Goal: Information Seeking & Learning: Learn about a topic

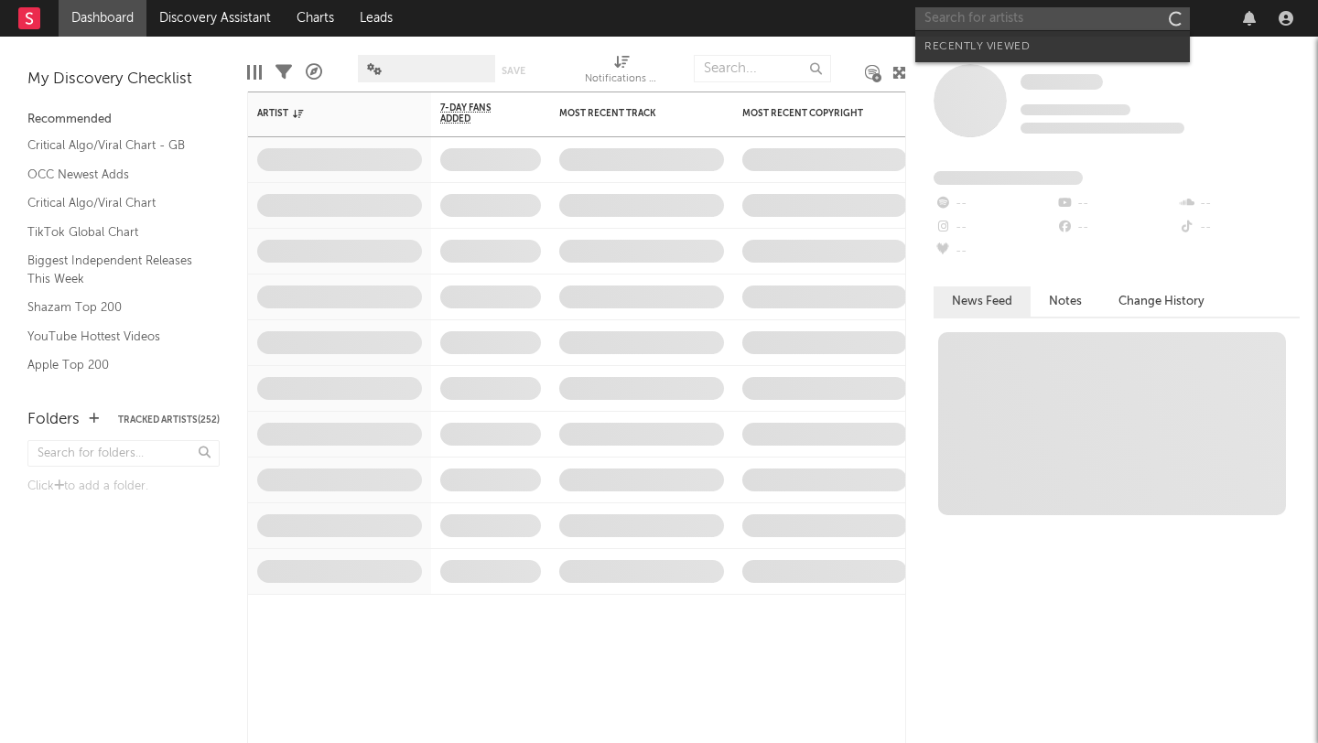
click at [980, 19] on input "text" at bounding box center [1052, 18] width 274 height 23
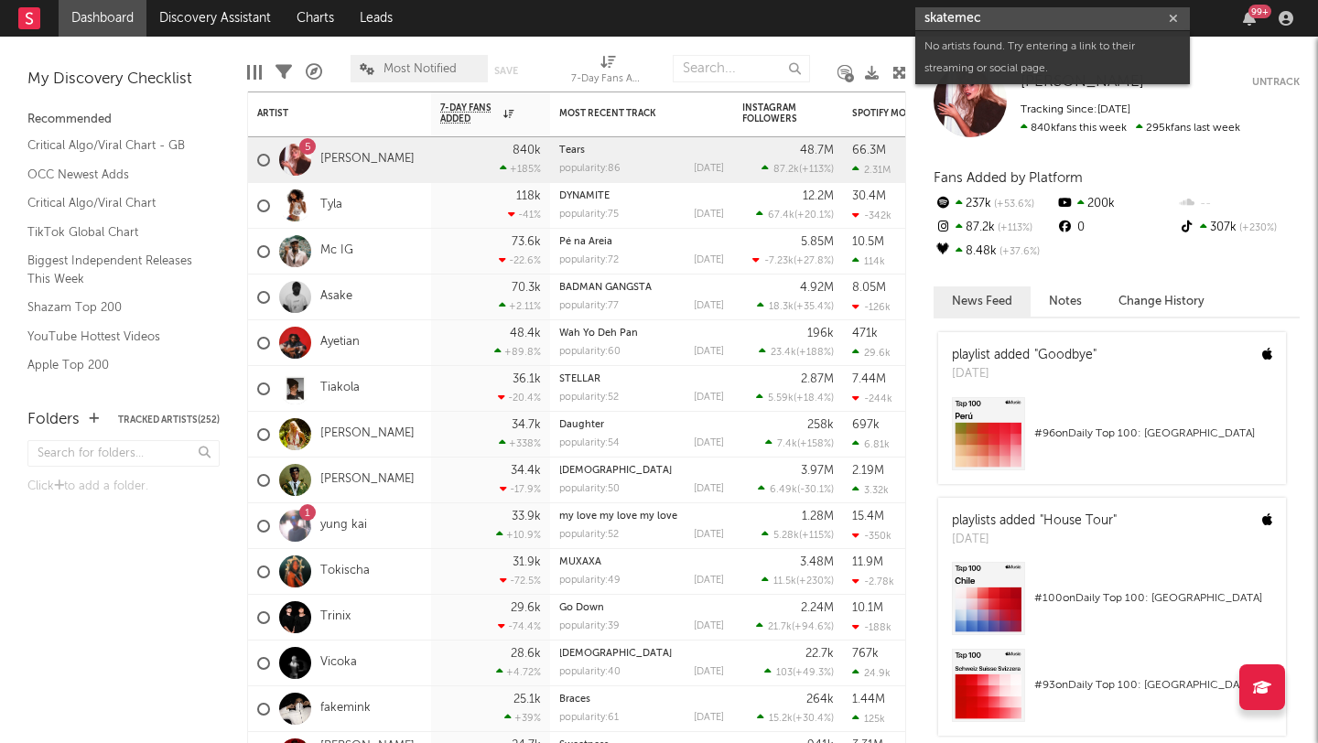
click at [985, 23] on input "skatemec" at bounding box center [1052, 18] width 274 height 23
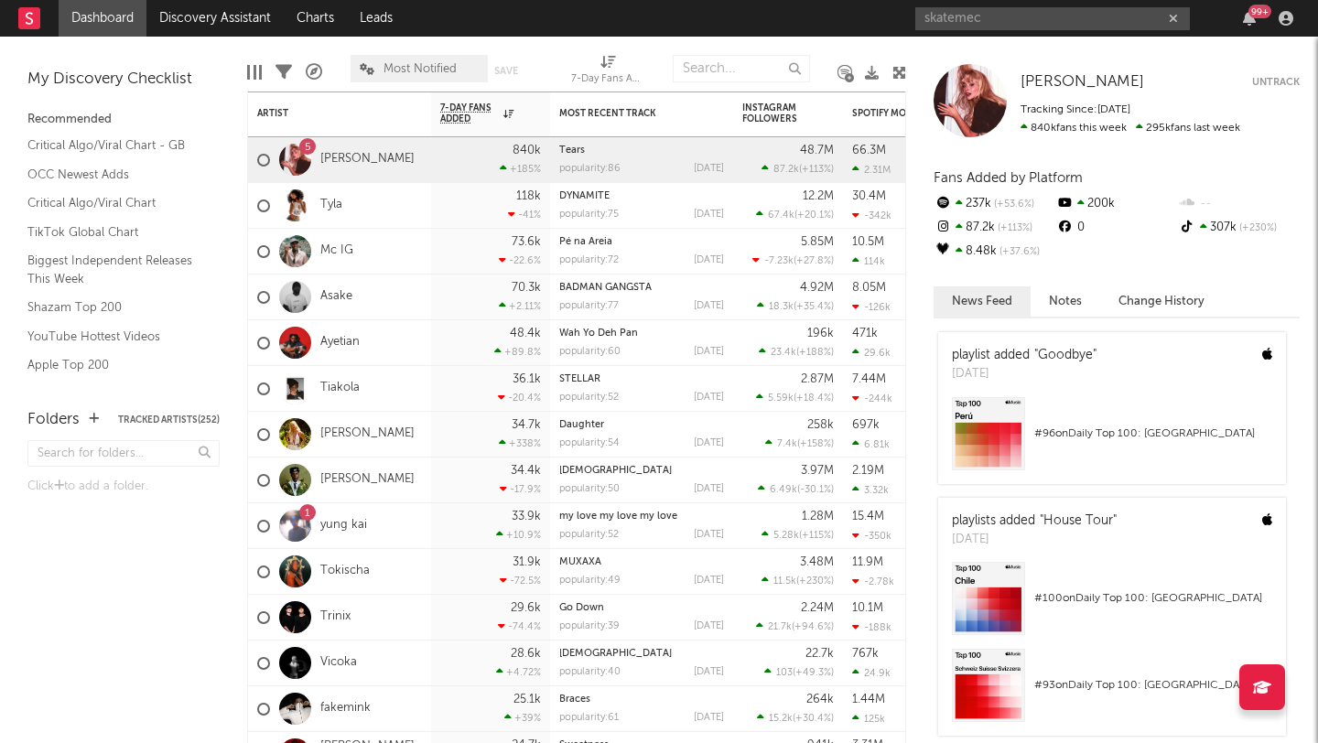
click at [988, 5] on div "skatemec 99 +" at bounding box center [1107, 18] width 384 height 37
click at [988, 14] on input "skatemec" at bounding box center [1052, 18] width 274 height 23
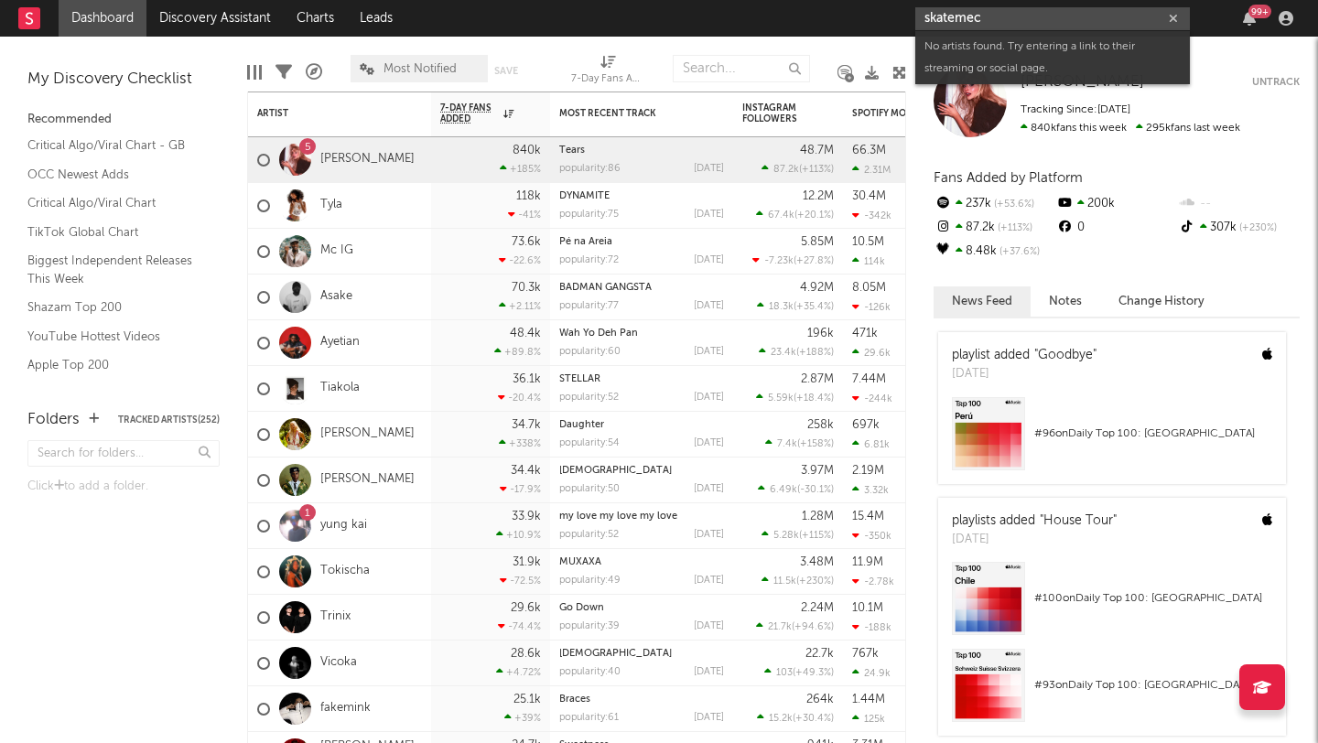
click at [988, 14] on input "skatemec" at bounding box center [1052, 18] width 274 height 23
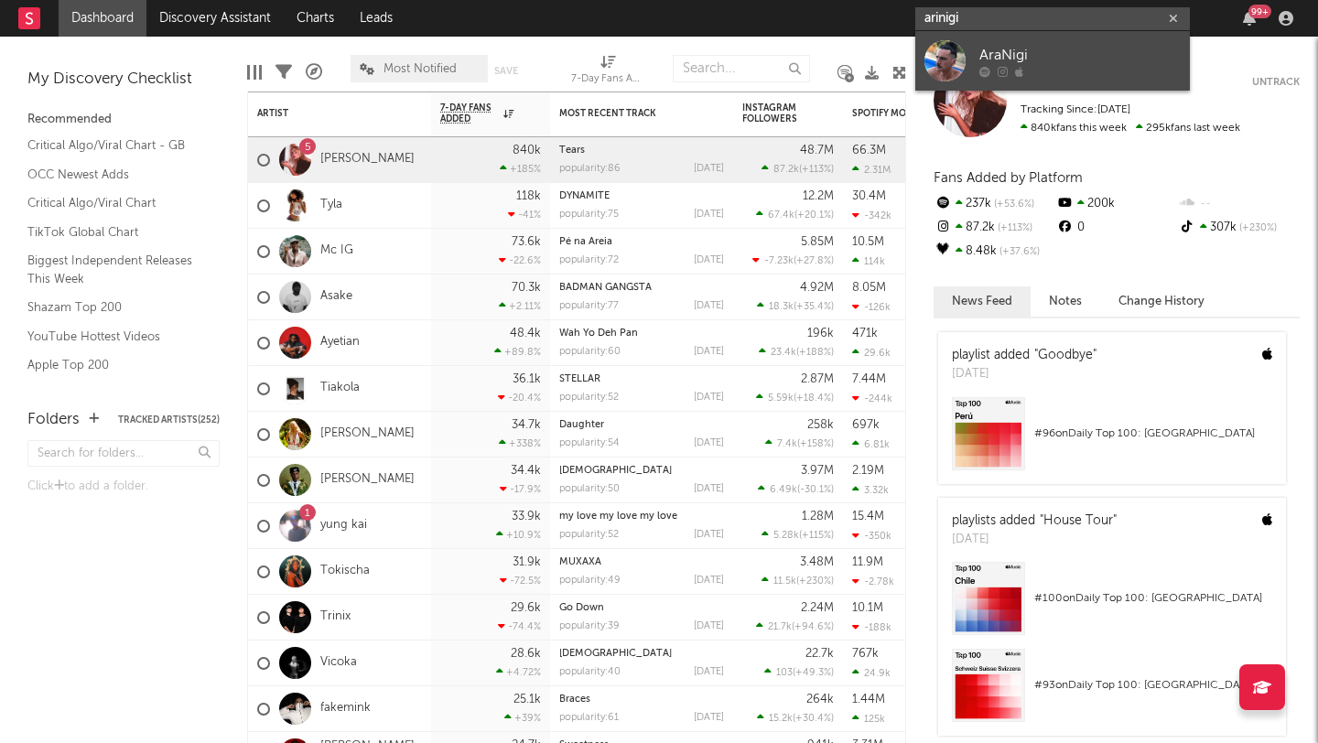
type input "arinigi"
click at [958, 47] on div at bounding box center [944, 60] width 41 height 41
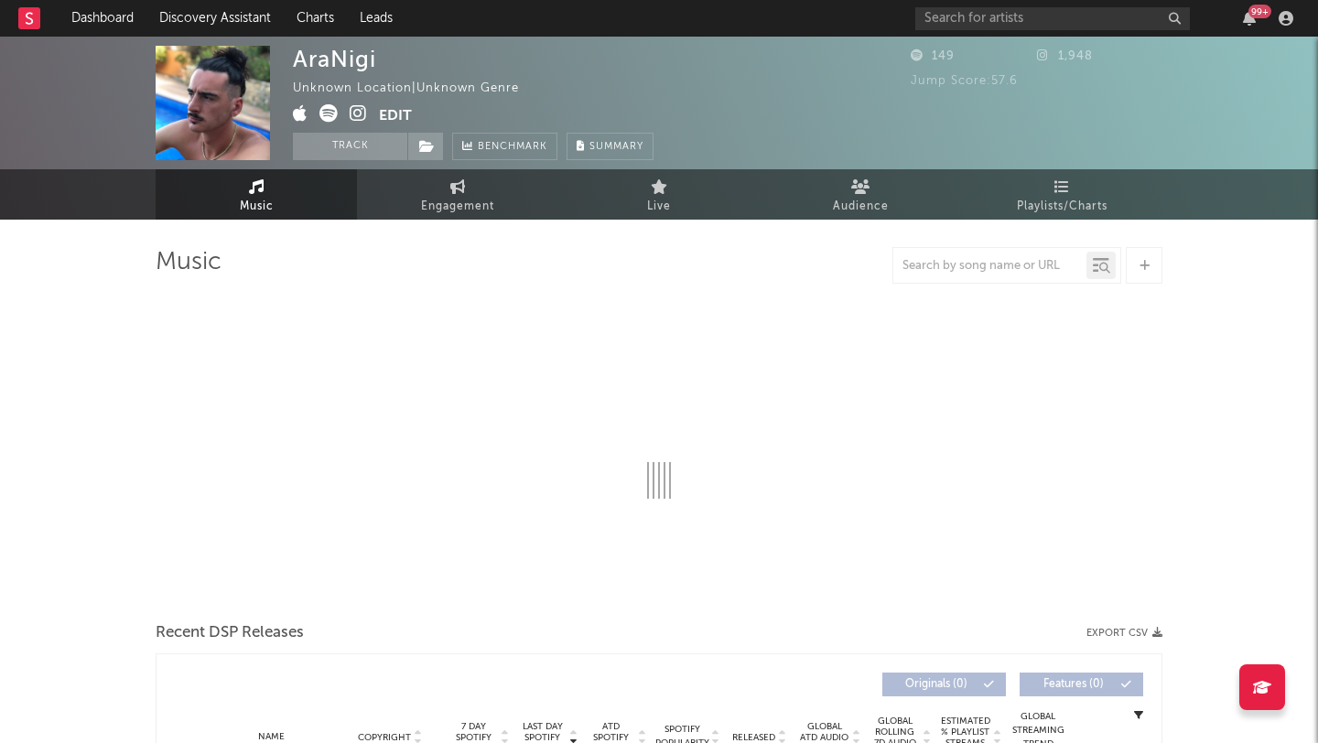
select select "1w"
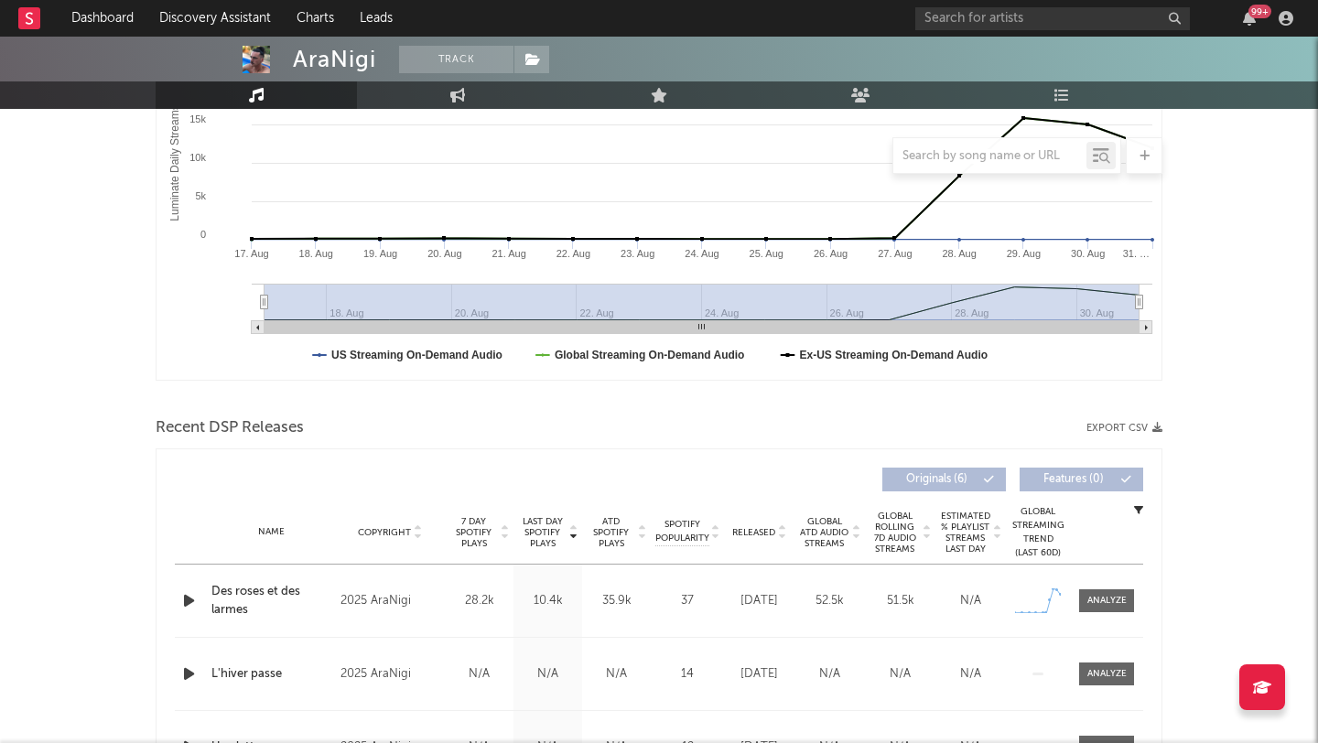
scroll to position [558, 0]
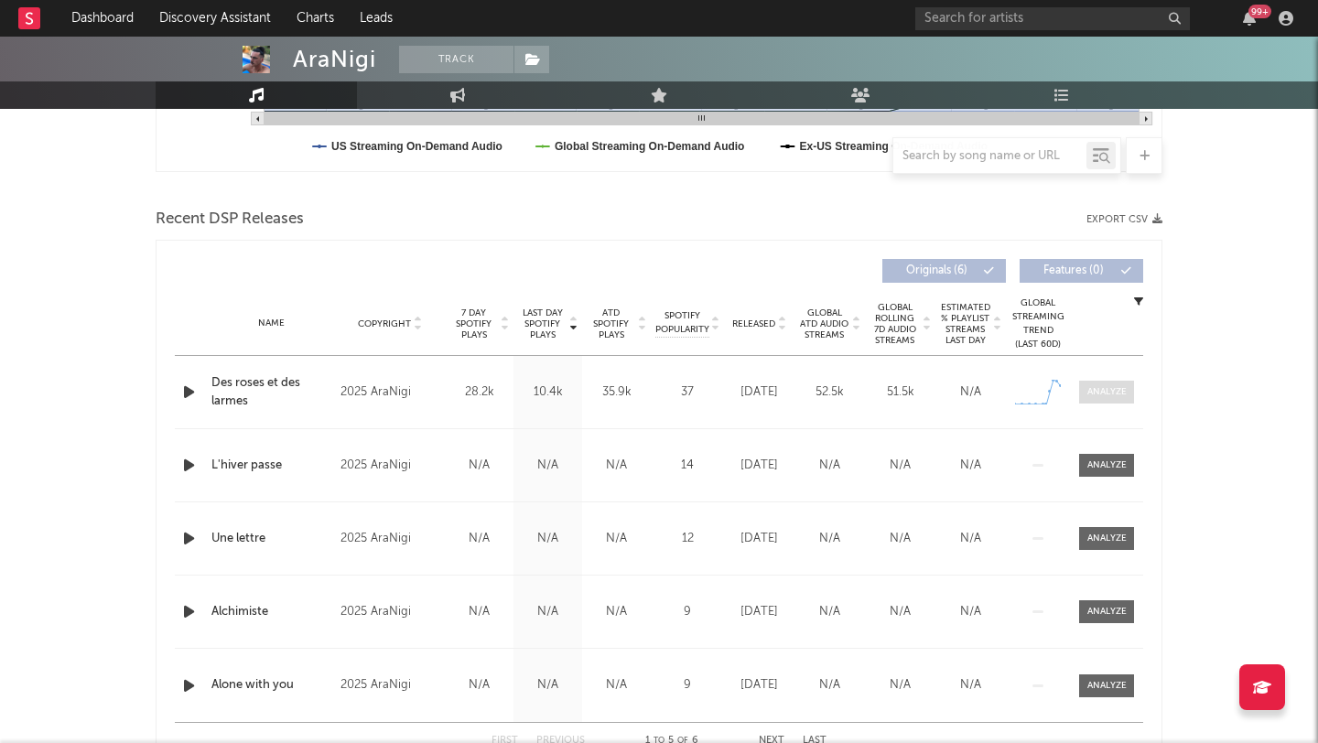
click at [1100, 392] on div at bounding box center [1106, 392] width 39 height 14
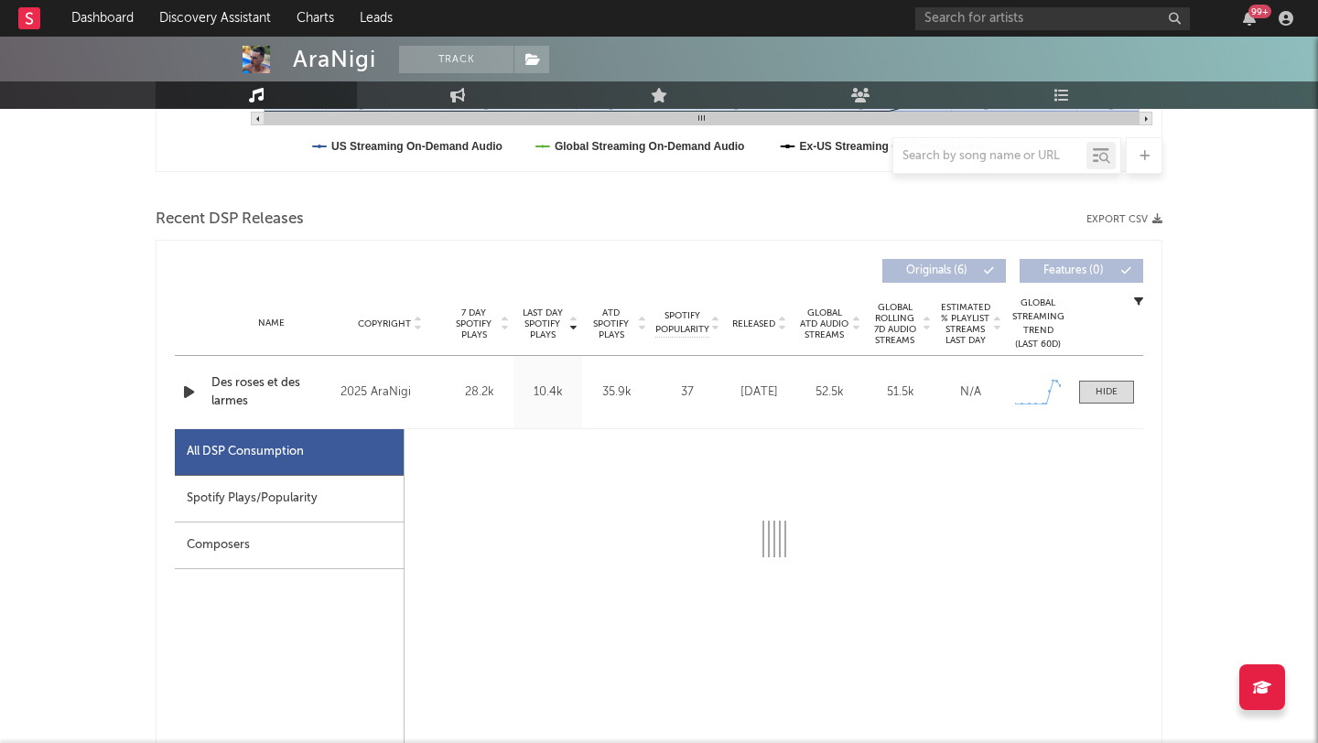
click at [307, 494] on div "Spotify Plays/Popularity" at bounding box center [289, 499] width 229 height 47
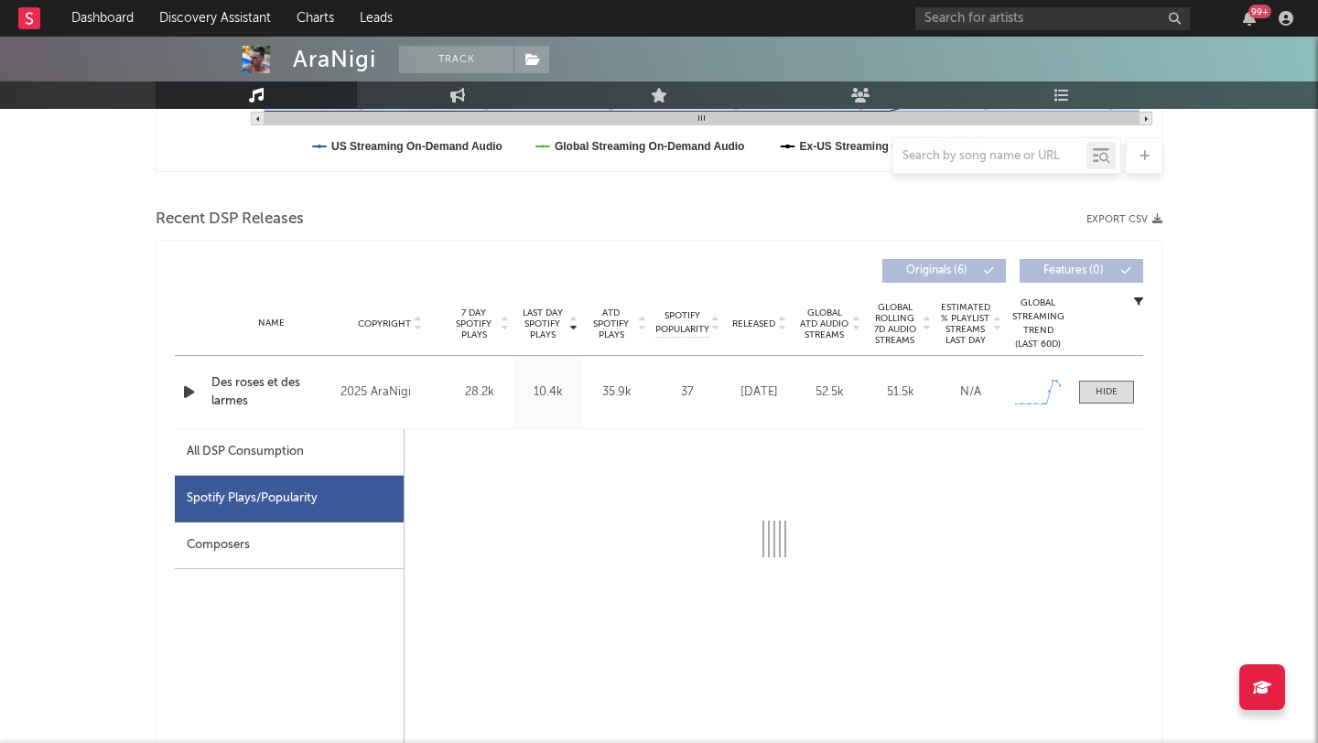
select select "1w"
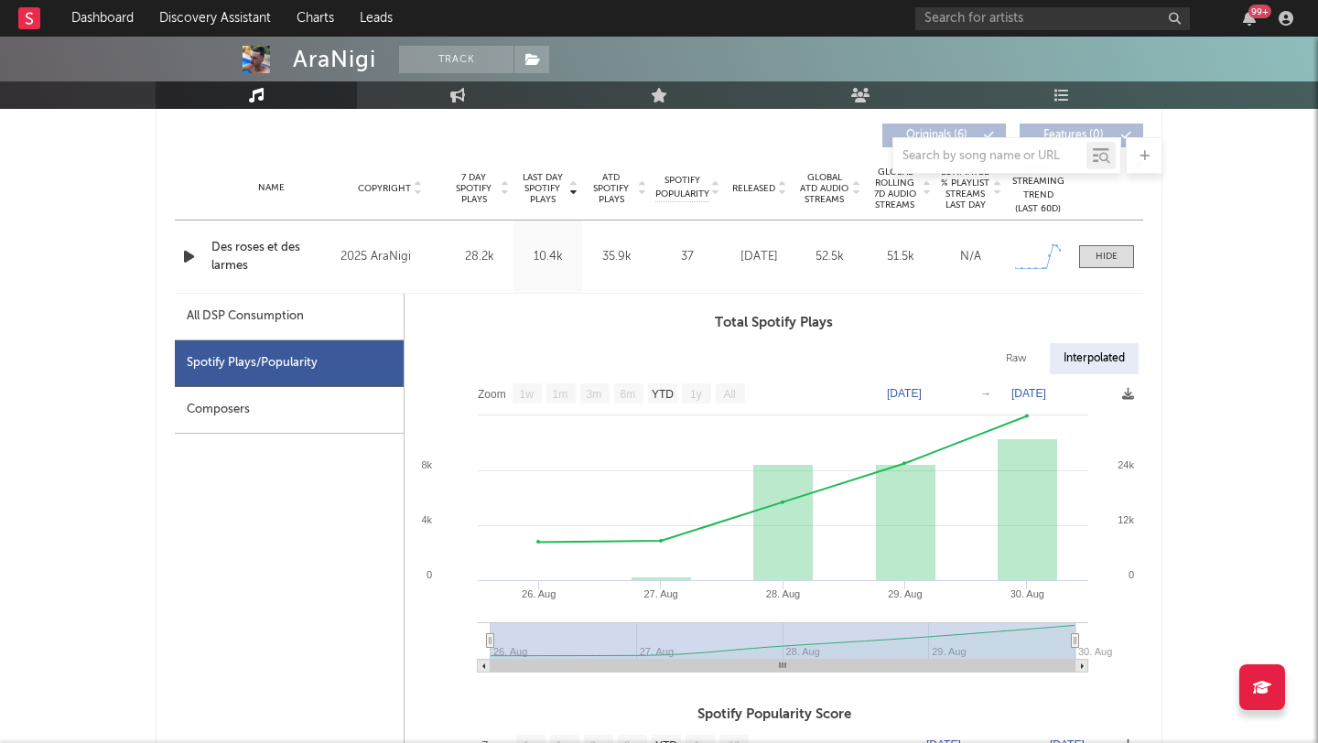
scroll to position [0, 0]
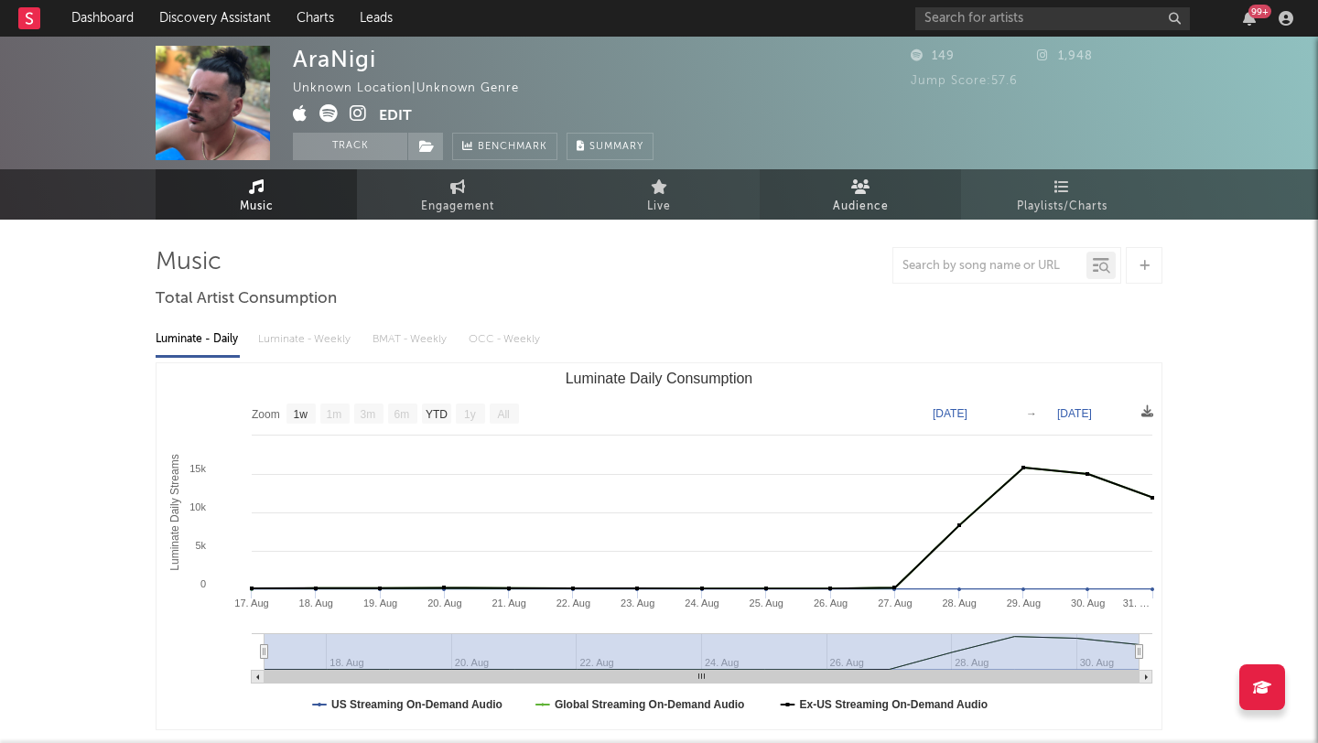
click at [853, 199] on span "Audience" at bounding box center [861, 207] width 56 height 22
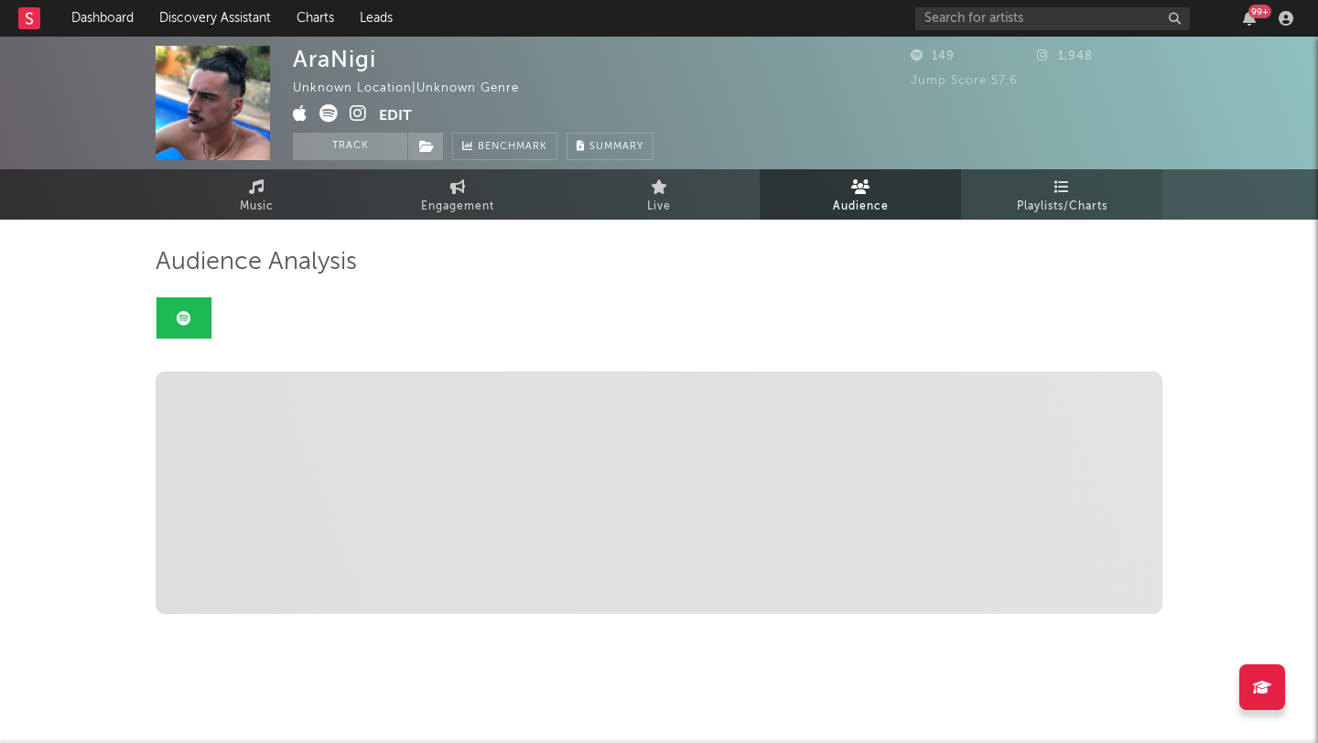
click at [1028, 183] on link "Playlists/Charts" at bounding box center [1061, 194] width 201 height 50
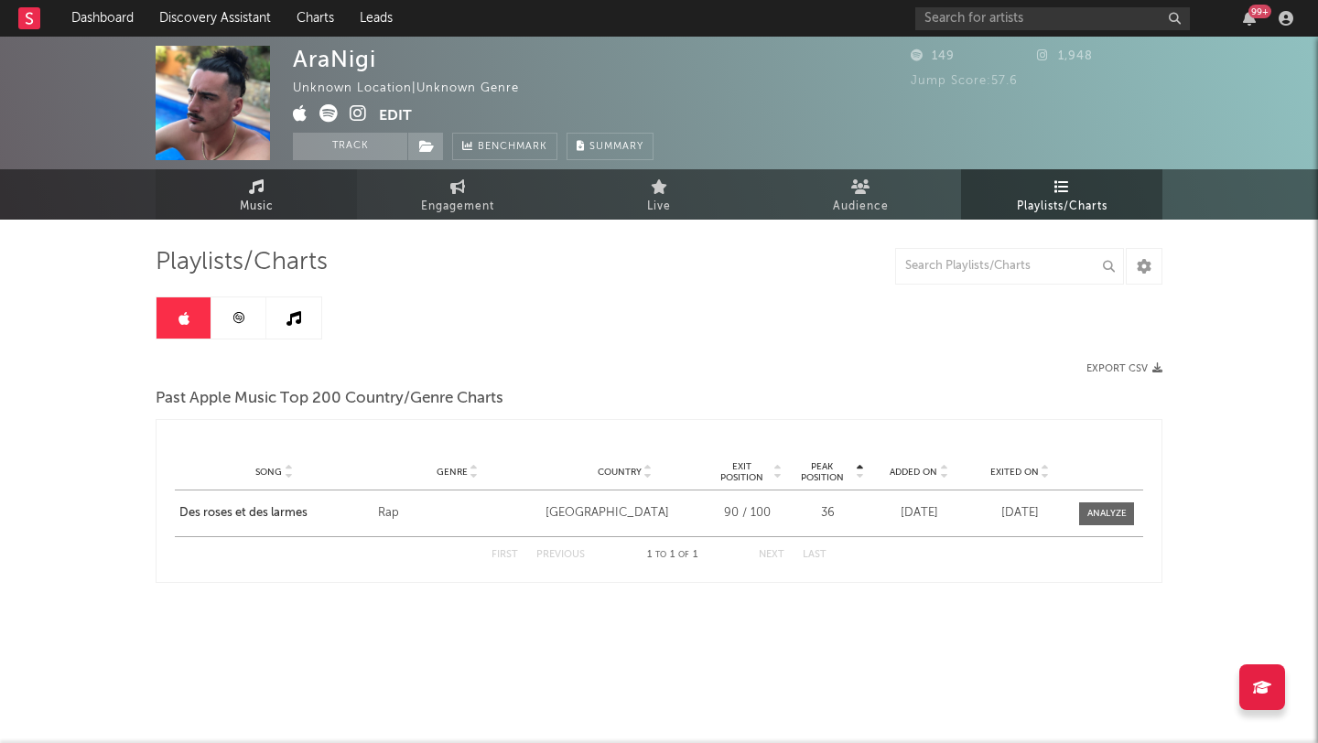
click at [233, 199] on link "Music" at bounding box center [256, 194] width 201 height 50
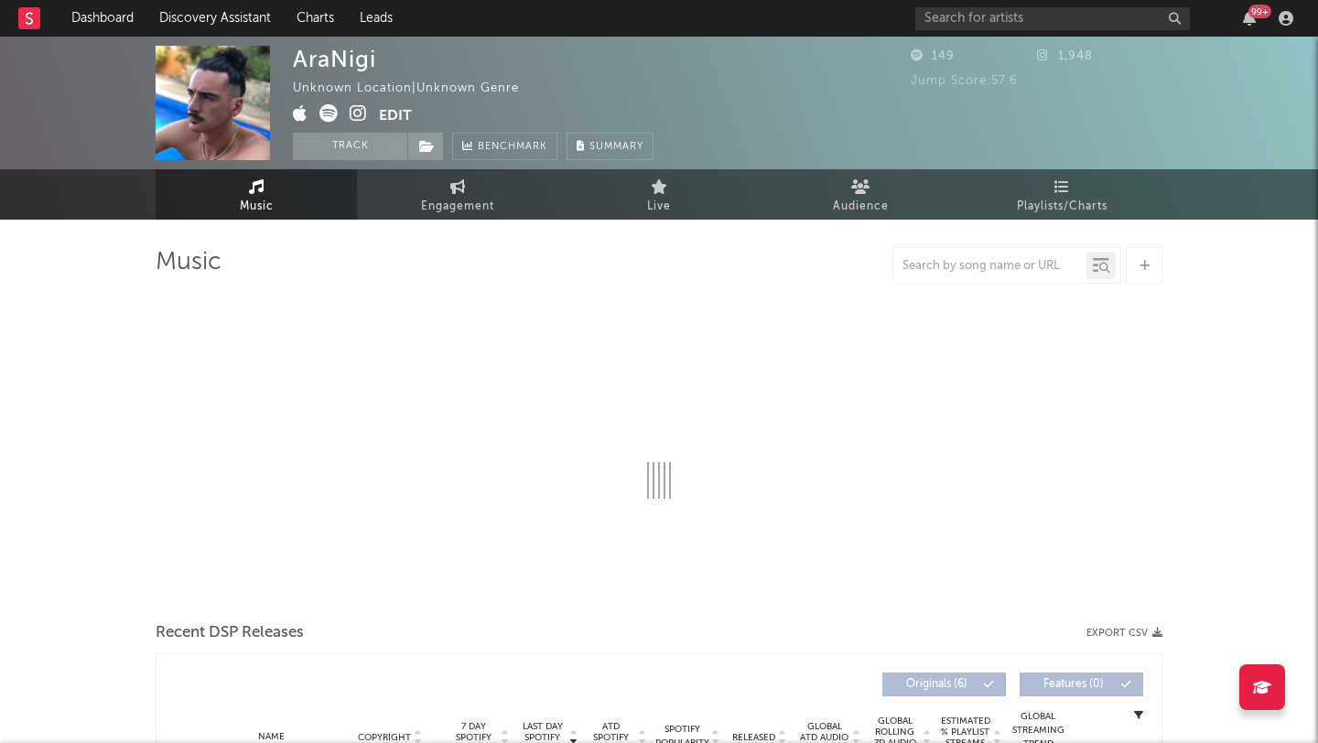
select select "1w"
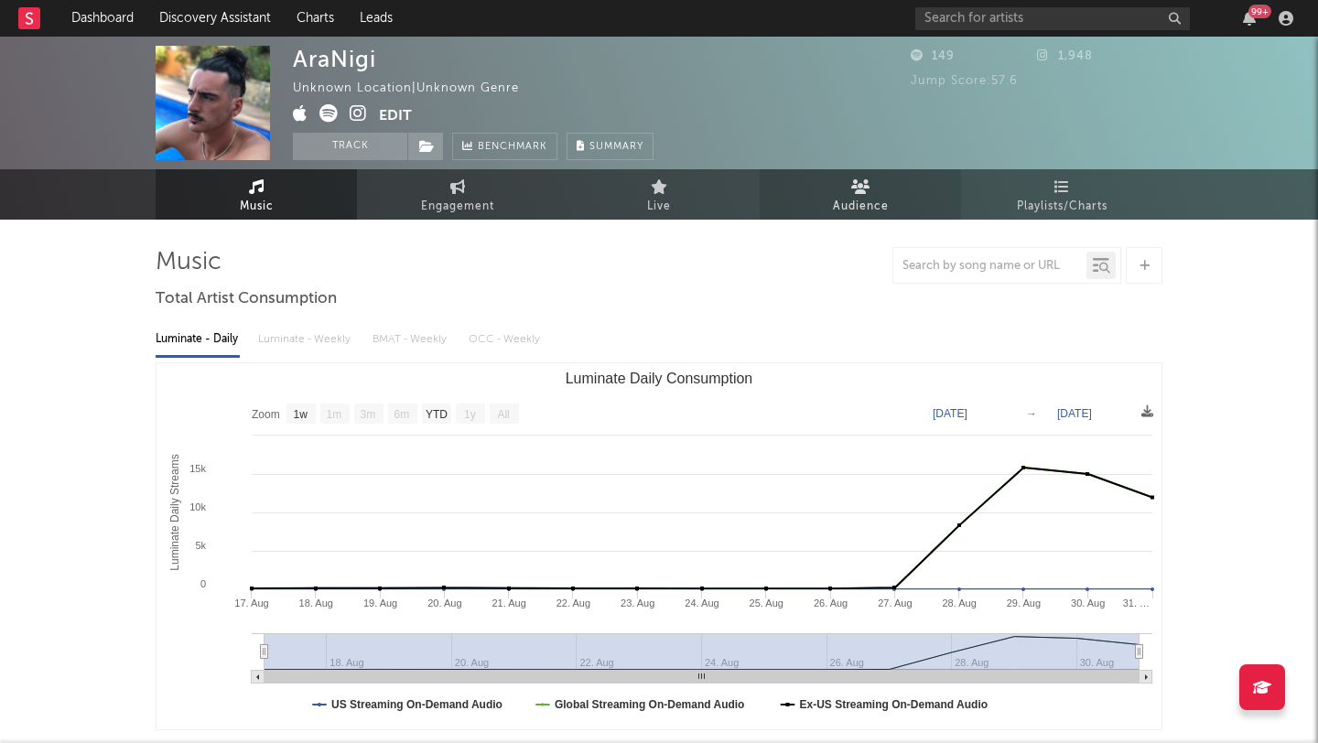
click at [868, 193] on icon at bounding box center [860, 186] width 19 height 15
